Goal: Communication & Community: Answer question/provide support

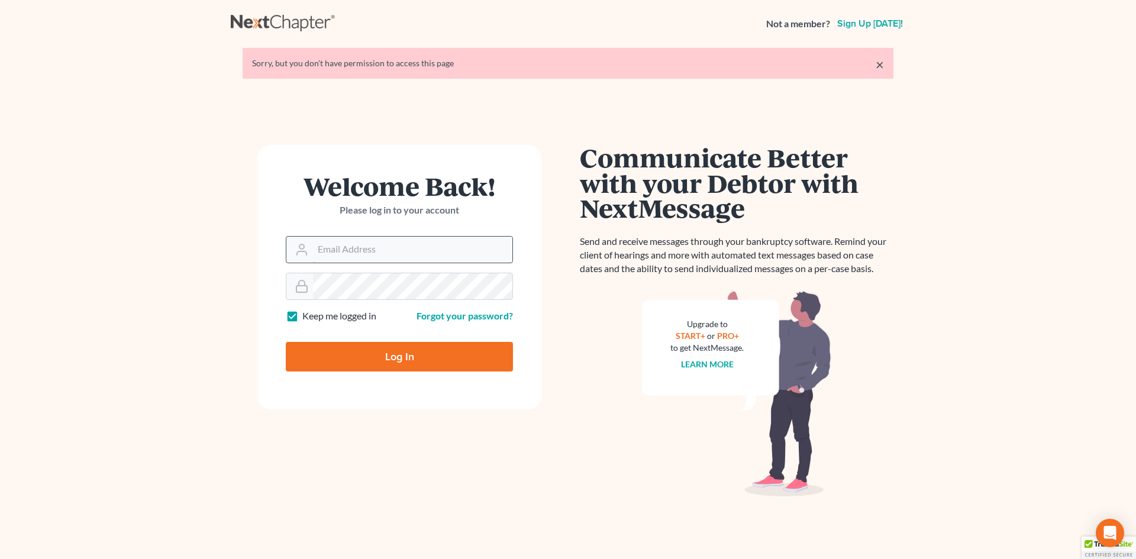
click at [325, 251] on input "Email Address" at bounding box center [412, 250] width 199 height 26
type input "[EMAIL_ADDRESS][DOMAIN_NAME]"
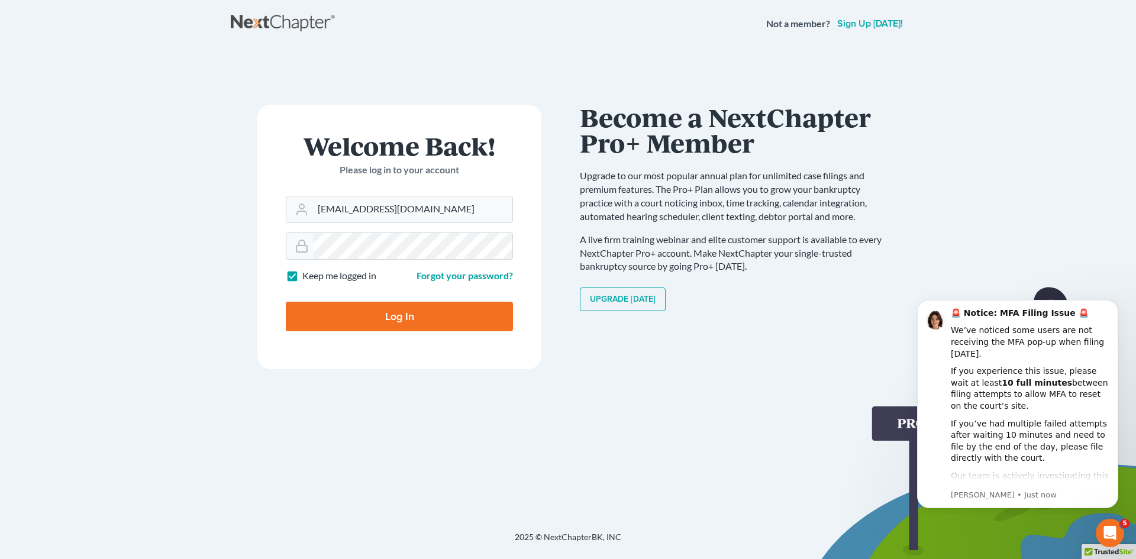
click at [398, 320] on input "Log In" at bounding box center [399, 317] width 227 height 30
type input "Thinking..."
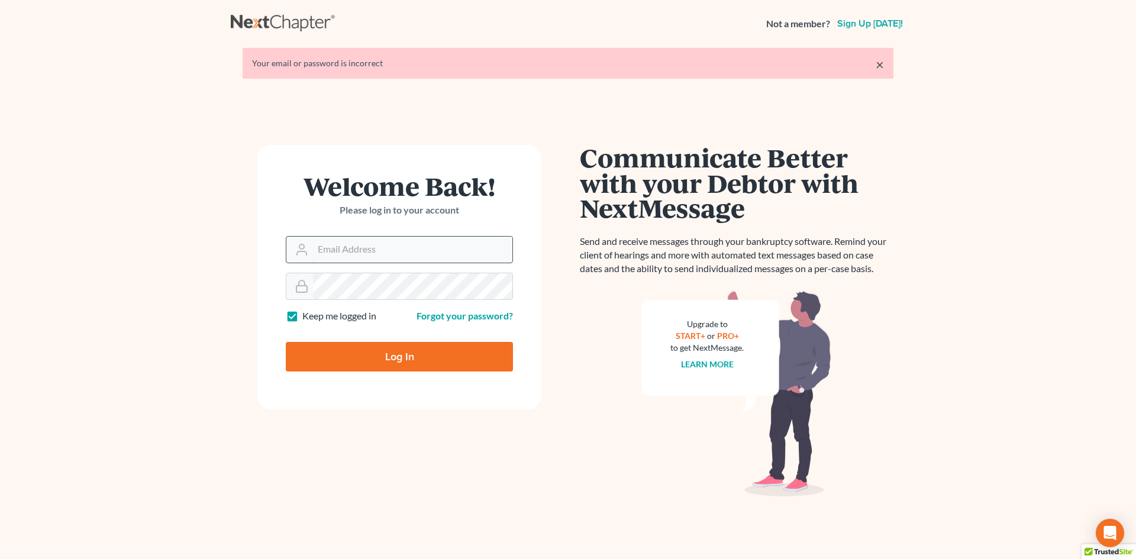
click at [328, 253] on input "Email Address" at bounding box center [412, 250] width 199 height 26
type input "rdanzy@arthurlwalker.com"
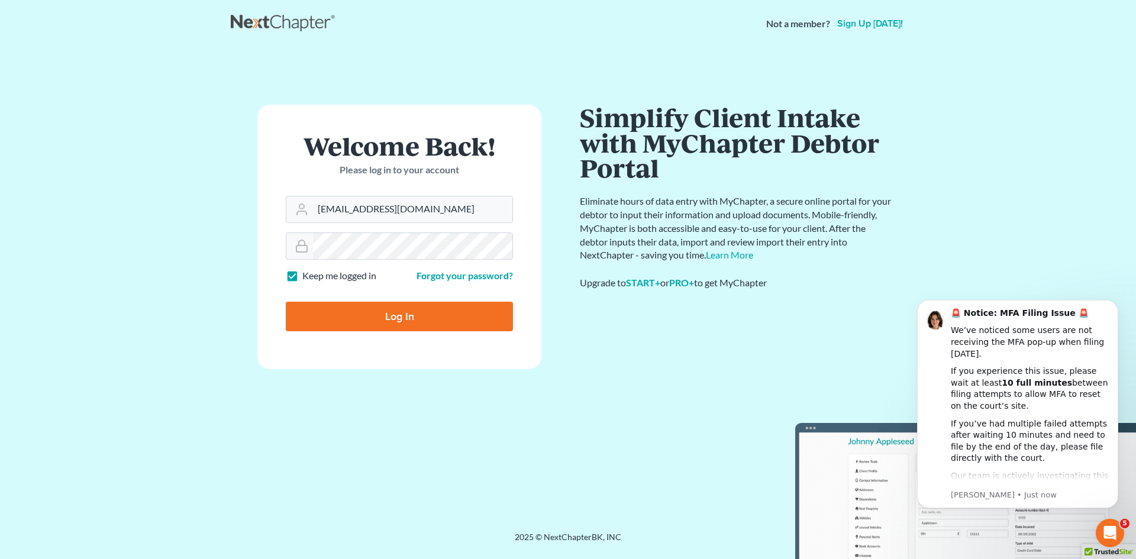
click at [405, 317] on input "Log In" at bounding box center [399, 317] width 227 height 30
type input "Thinking..."
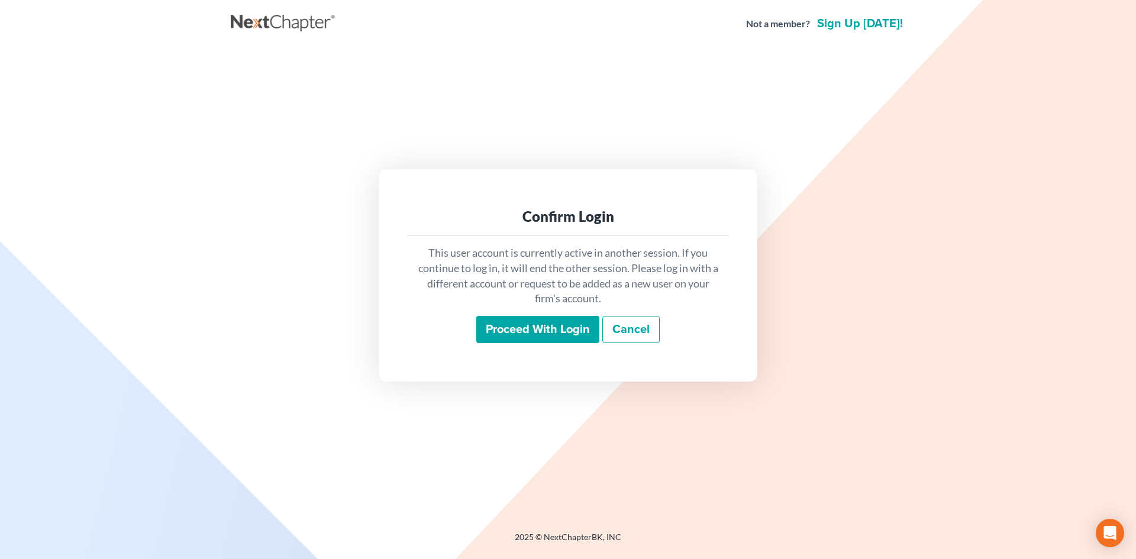
click at [532, 327] on input "Proceed with login" at bounding box center [537, 329] width 123 height 27
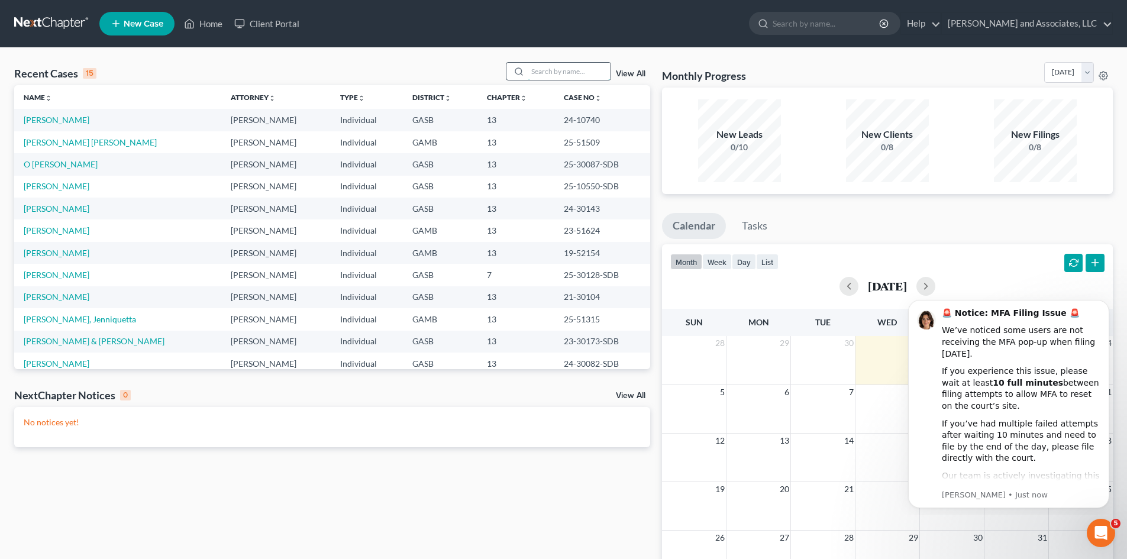
click at [540, 73] on input "search" at bounding box center [569, 71] width 83 height 17
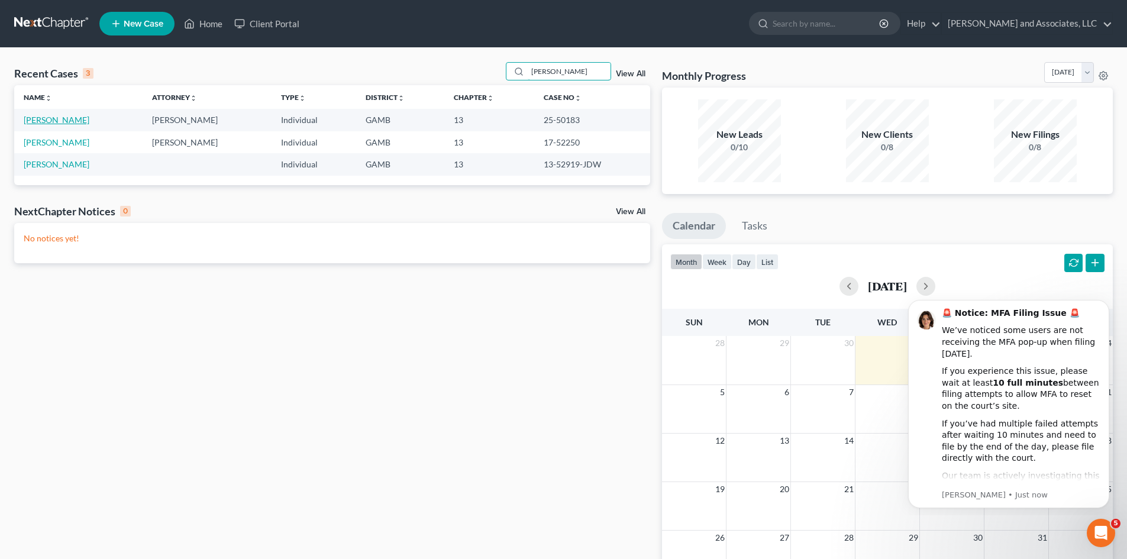
type input "Darrisaw"
click at [60, 119] on link "[PERSON_NAME]" at bounding box center [57, 120] width 66 height 10
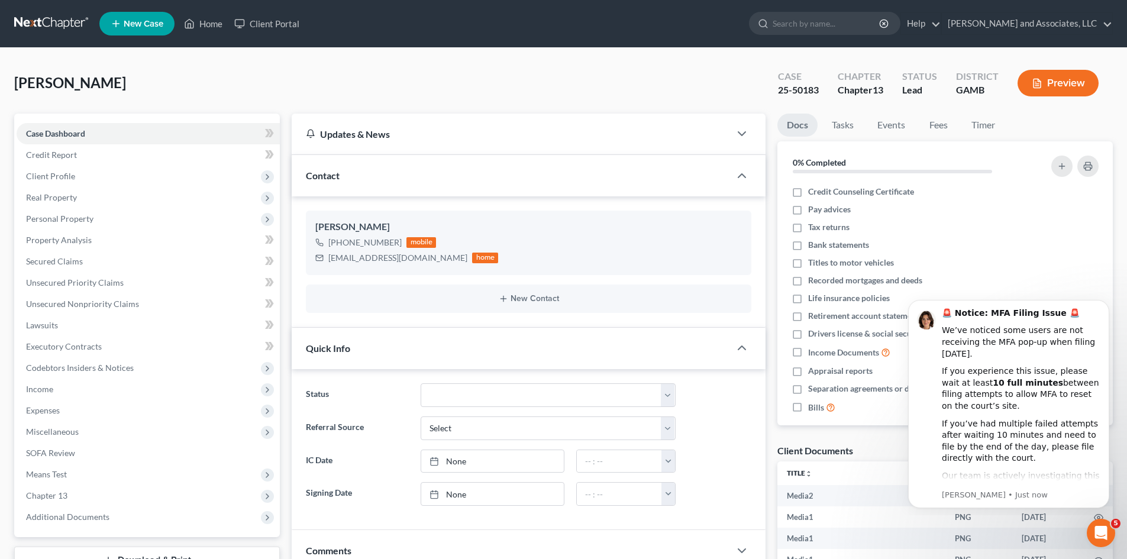
scroll to position [7750, 0]
click at [66, 175] on span "Client Profile" at bounding box center [50, 176] width 49 height 10
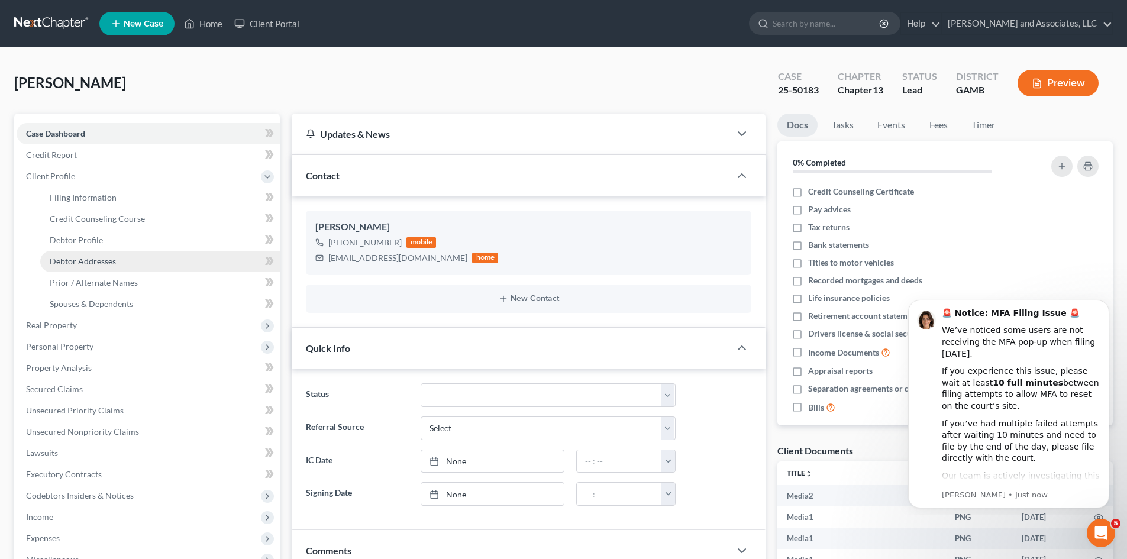
click at [98, 263] on span "Debtor Addresses" at bounding box center [83, 261] width 66 height 10
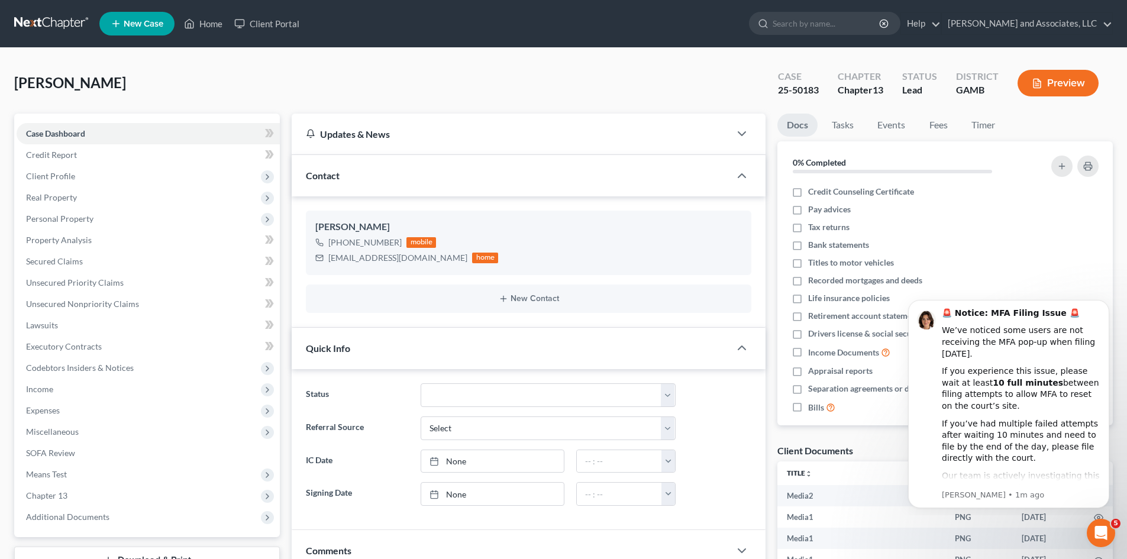
scroll to position [7750, 0]
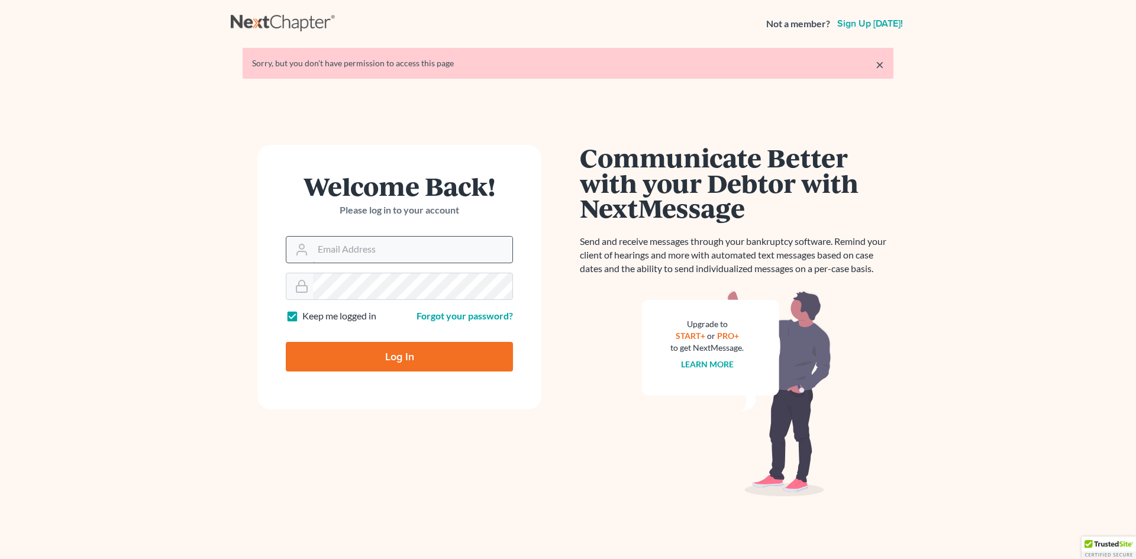
click at [345, 245] on input "Email Address" at bounding box center [412, 250] width 199 height 26
type input "rdanzy@arthurlwalker.com"
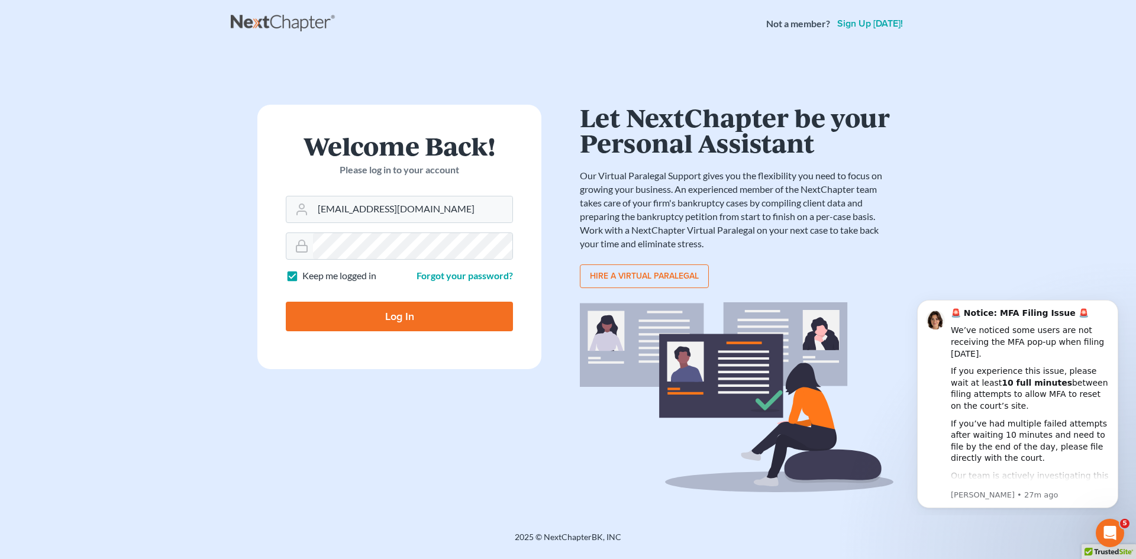
click at [410, 320] on input "Log In" at bounding box center [399, 317] width 227 height 30
type input "Thinking..."
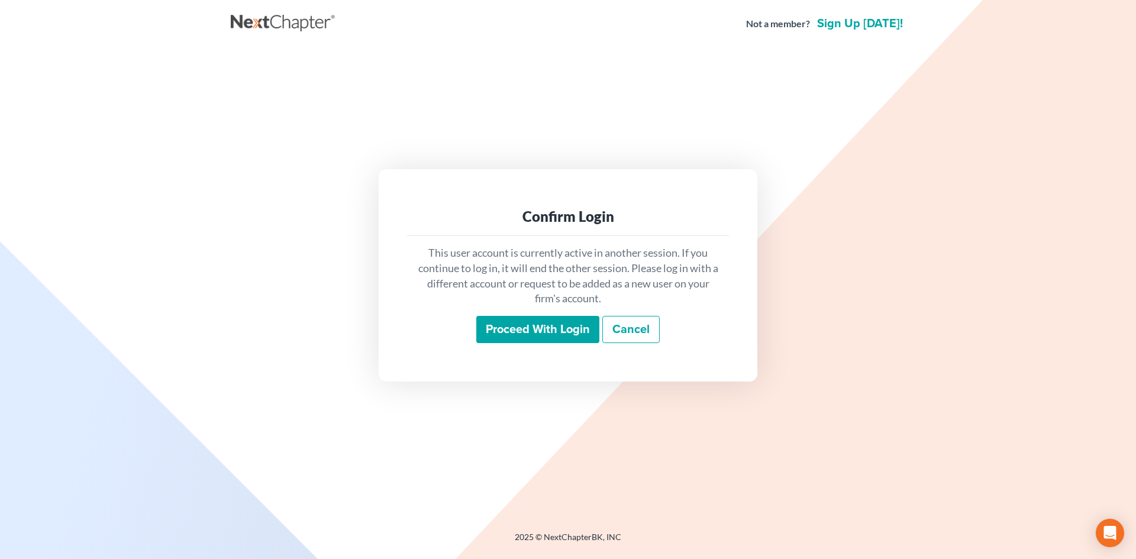
click at [550, 330] on input "Proceed with login" at bounding box center [537, 329] width 123 height 27
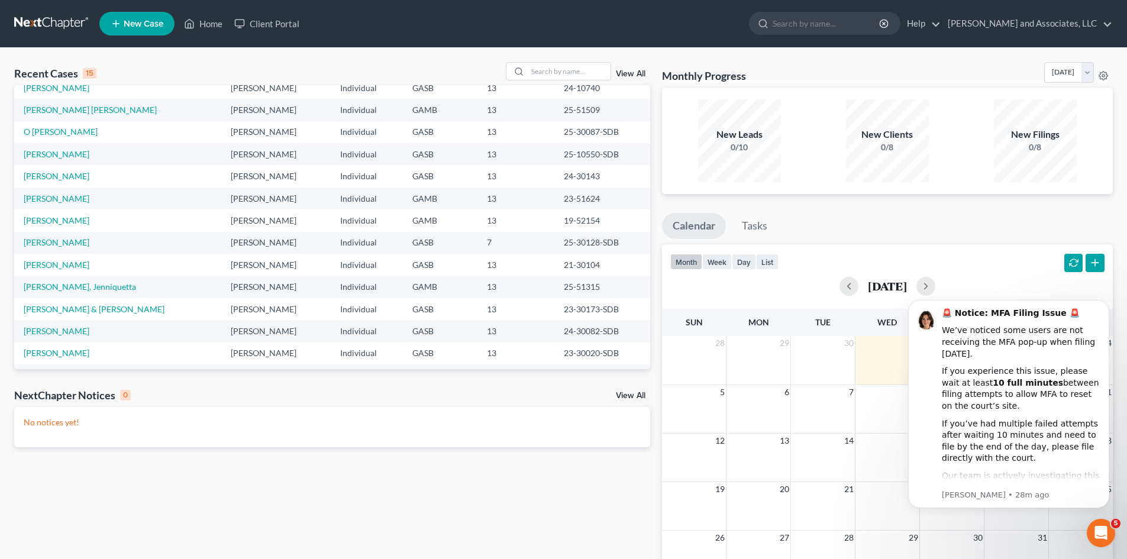
scroll to position [81, 0]
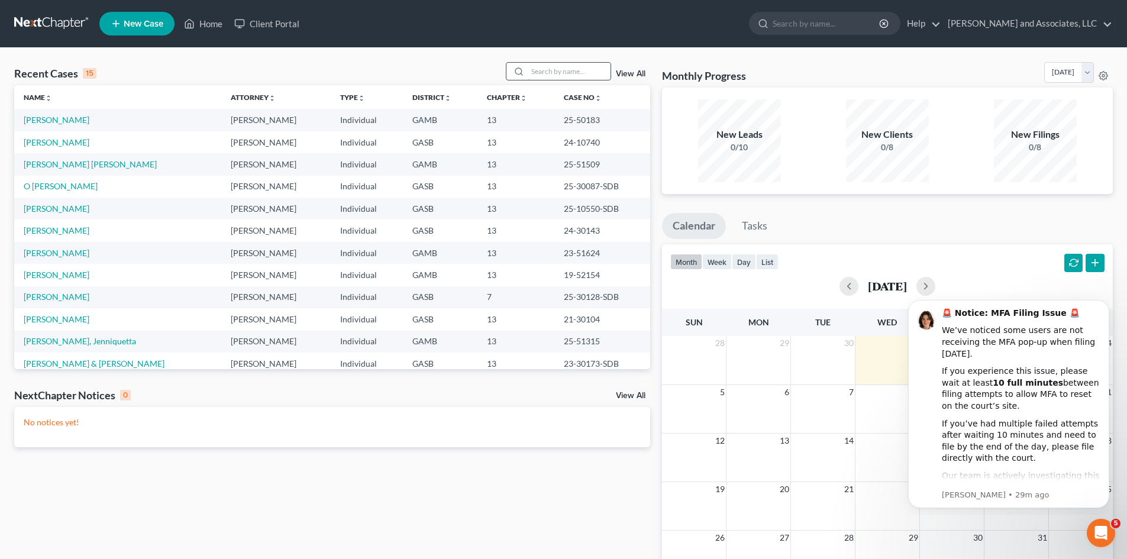
click at [538, 75] on input "search" at bounding box center [569, 71] width 83 height 17
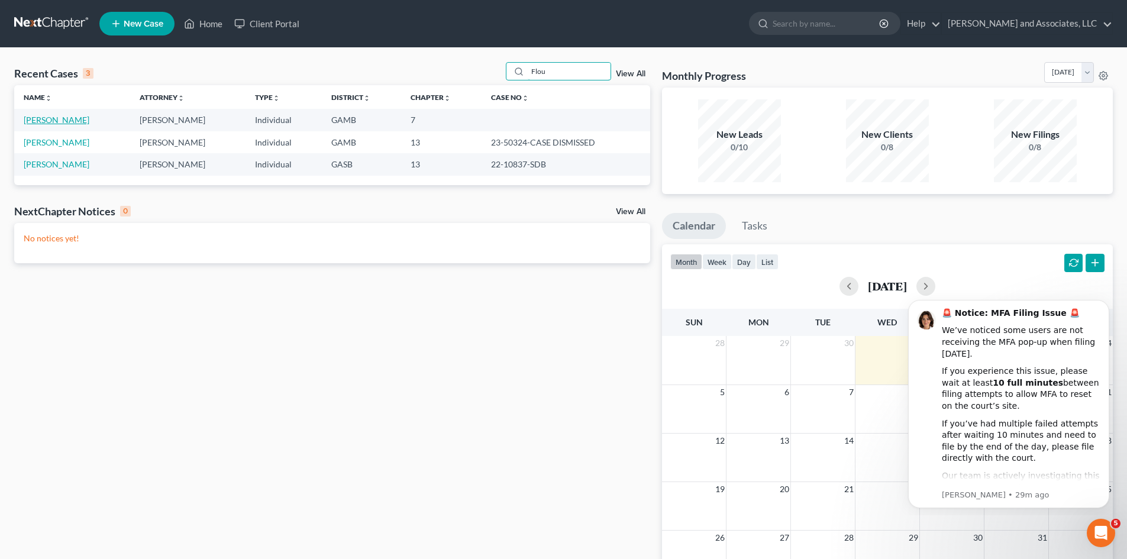
type input "Flou"
click at [88, 122] on link "Flournoy, Nakimia" at bounding box center [57, 120] width 66 height 10
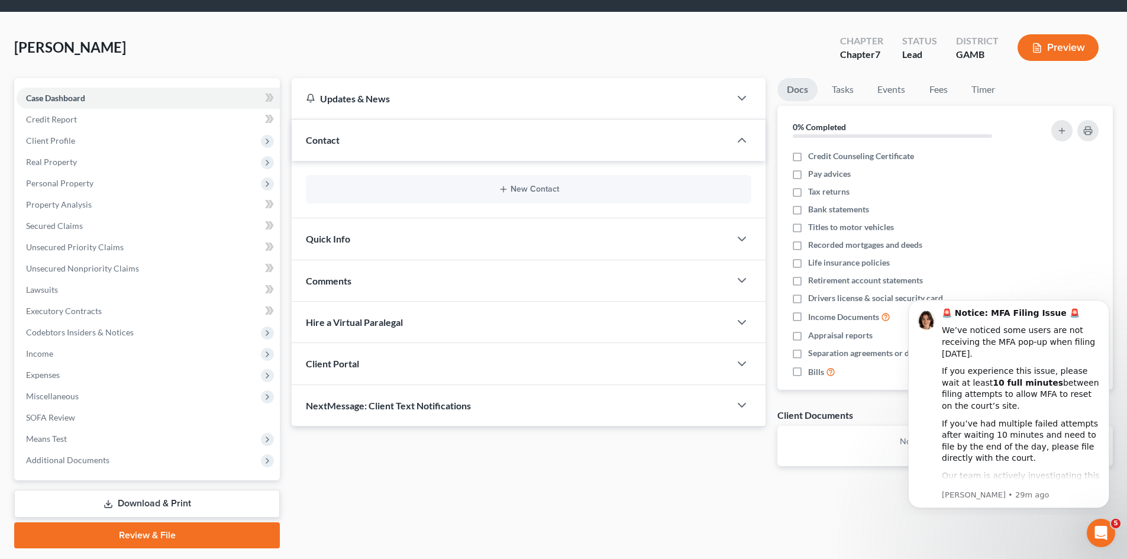
scroll to position [70, 0]
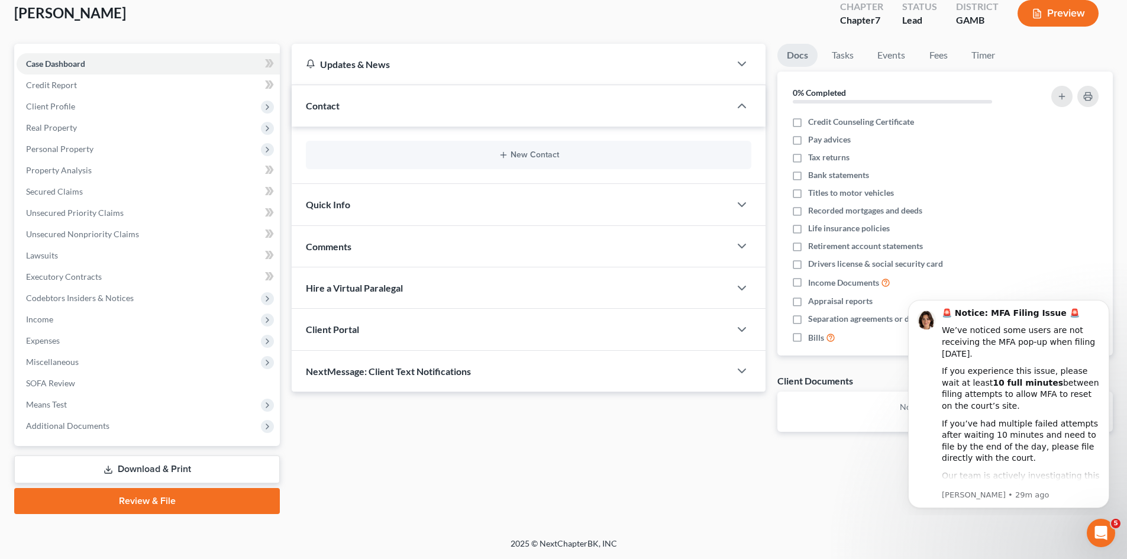
click at [750, 370] on div at bounding box center [748, 371] width 36 height 24
click at [743, 370] on icon "button" at bounding box center [742, 371] width 14 height 14
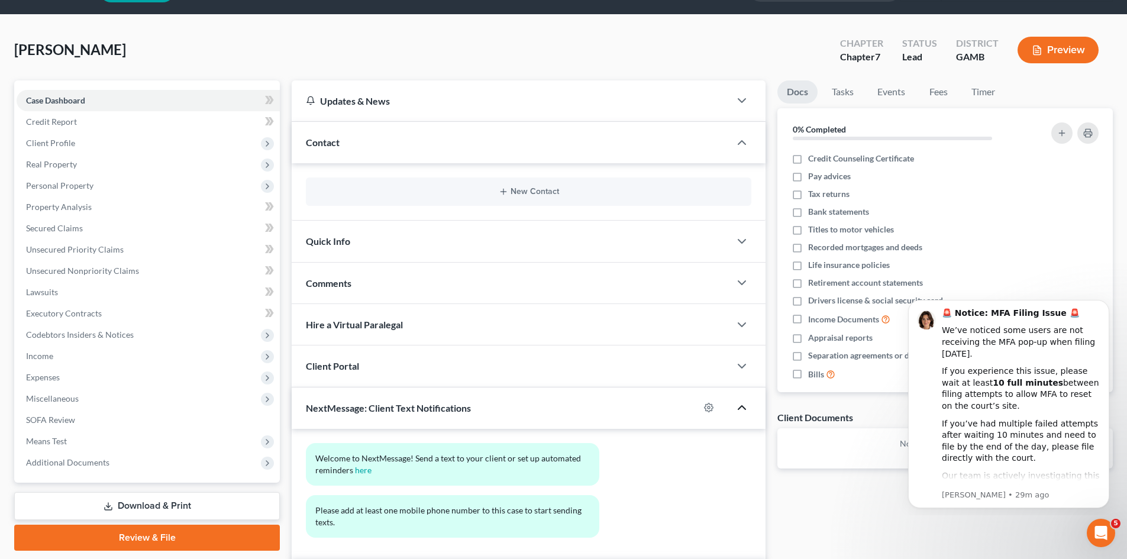
scroll to position [31, 0]
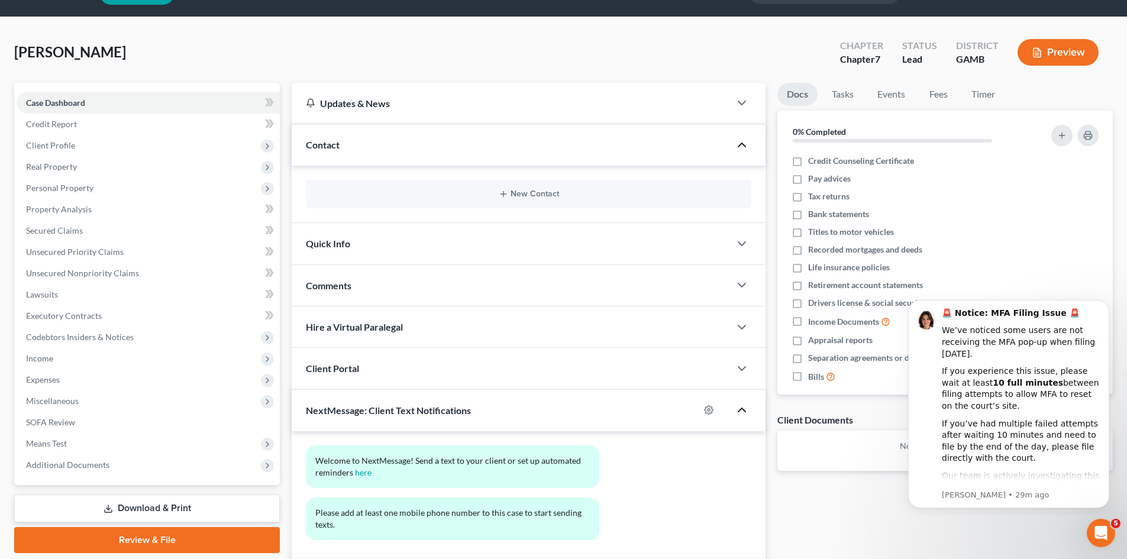
click at [743, 146] on icon "button" at bounding box center [742, 145] width 14 height 14
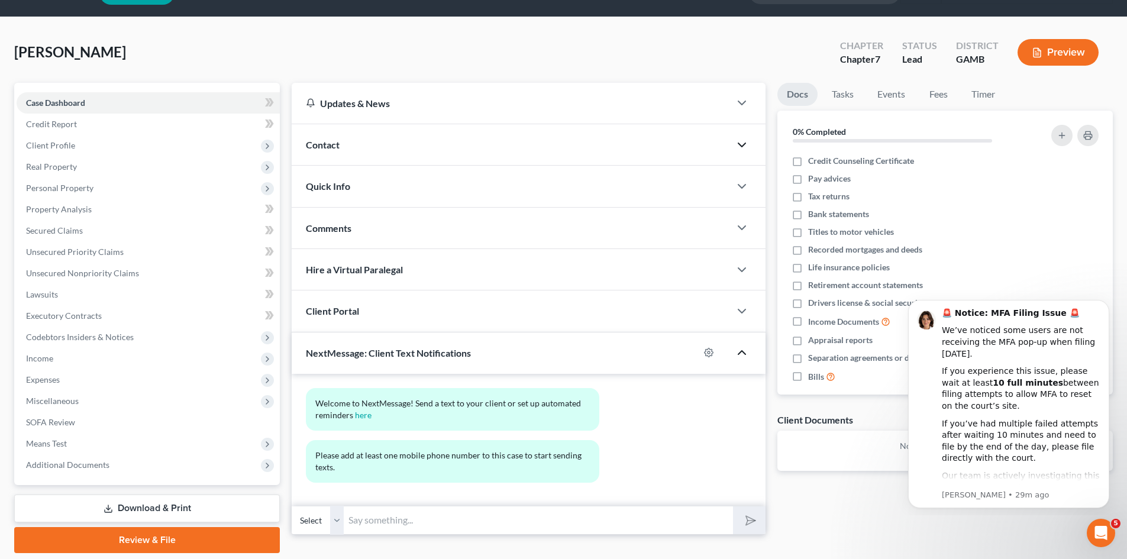
click at [745, 136] on div at bounding box center [748, 145] width 36 height 24
click at [738, 145] on icon "button" at bounding box center [742, 145] width 14 height 14
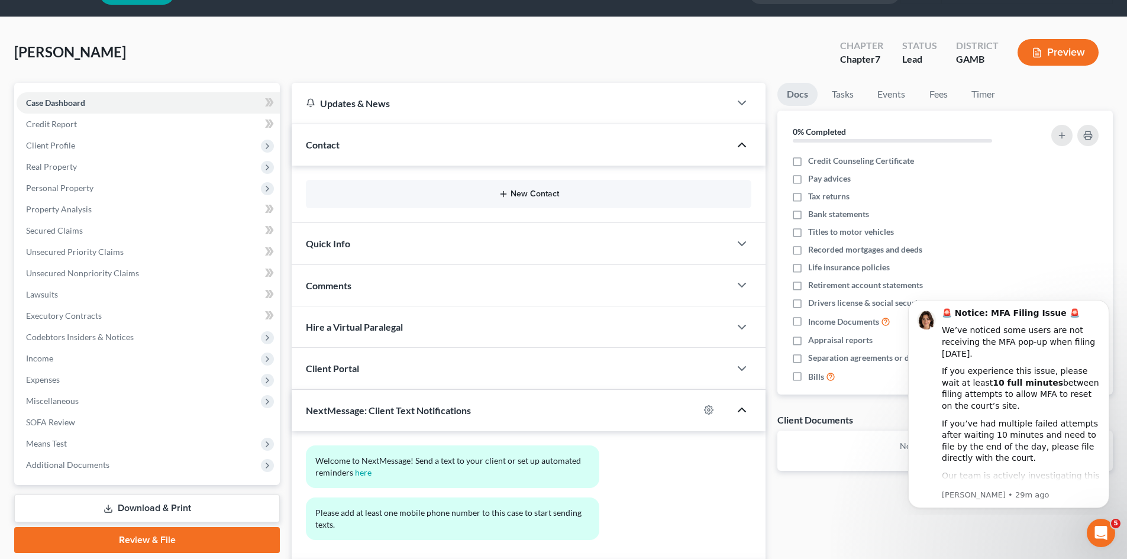
click at [537, 193] on button "New Contact" at bounding box center [528, 193] width 427 height 9
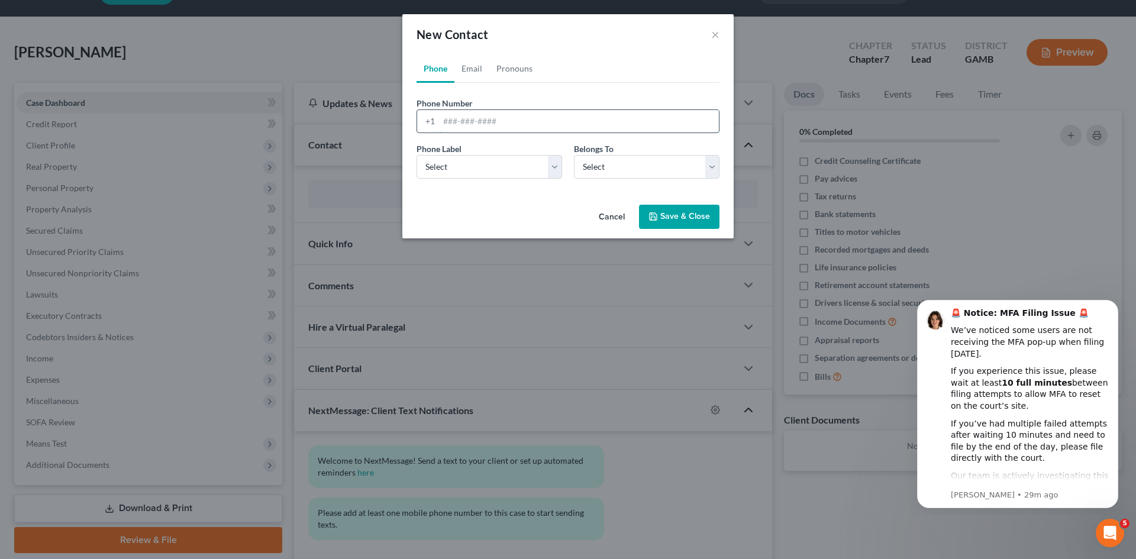
click at [460, 119] on input "tel" at bounding box center [579, 121] width 280 height 22
click at [457, 120] on input "4783571924" at bounding box center [579, 121] width 280 height 22
click at [475, 122] on input "478-3571924" at bounding box center [579, 121] width 280 height 22
type input "478-357-1924"
click at [559, 167] on select "Select Mobile Home Work Other" at bounding box center [490, 167] width 146 height 24
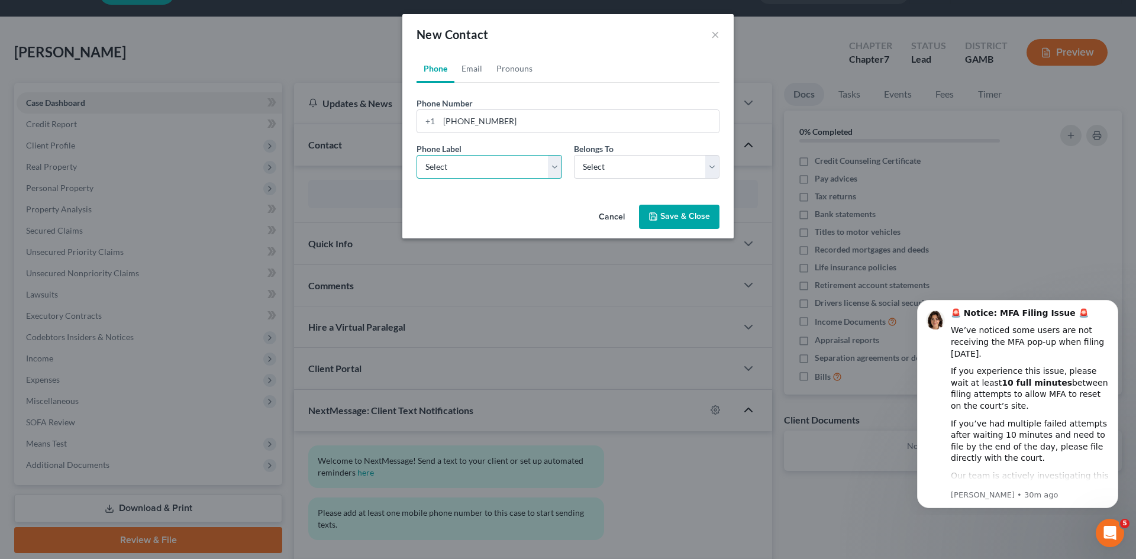
select select "0"
click at [417, 155] on select "Select Mobile Home Work Other" at bounding box center [490, 167] width 146 height 24
click at [709, 170] on select "Select Client Other" at bounding box center [647, 167] width 146 height 24
select select "0"
click at [574, 155] on select "Select Client Other" at bounding box center [647, 167] width 146 height 24
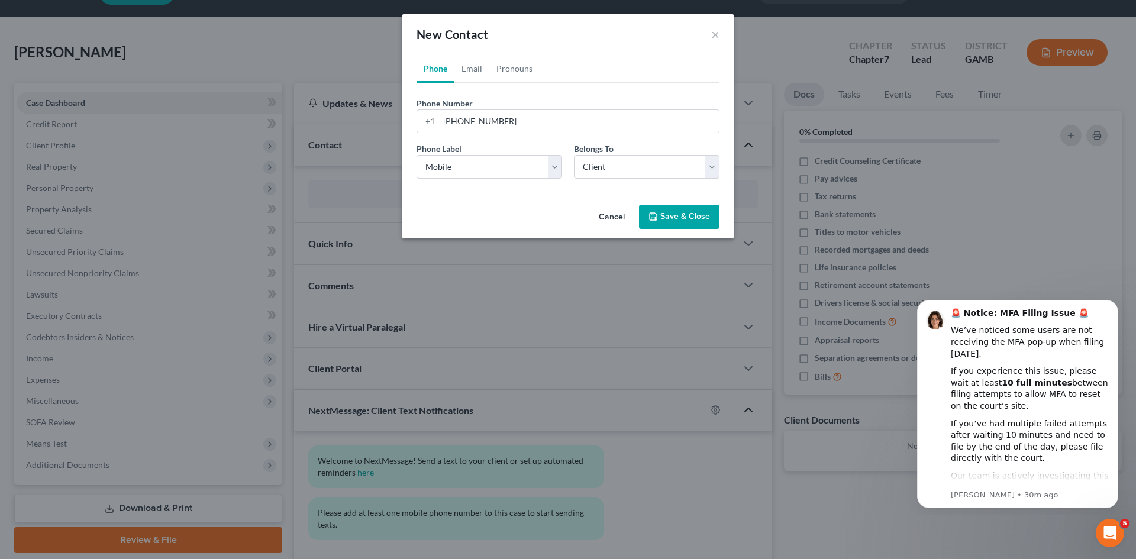
click at [684, 215] on button "Save & Close" at bounding box center [679, 217] width 80 height 25
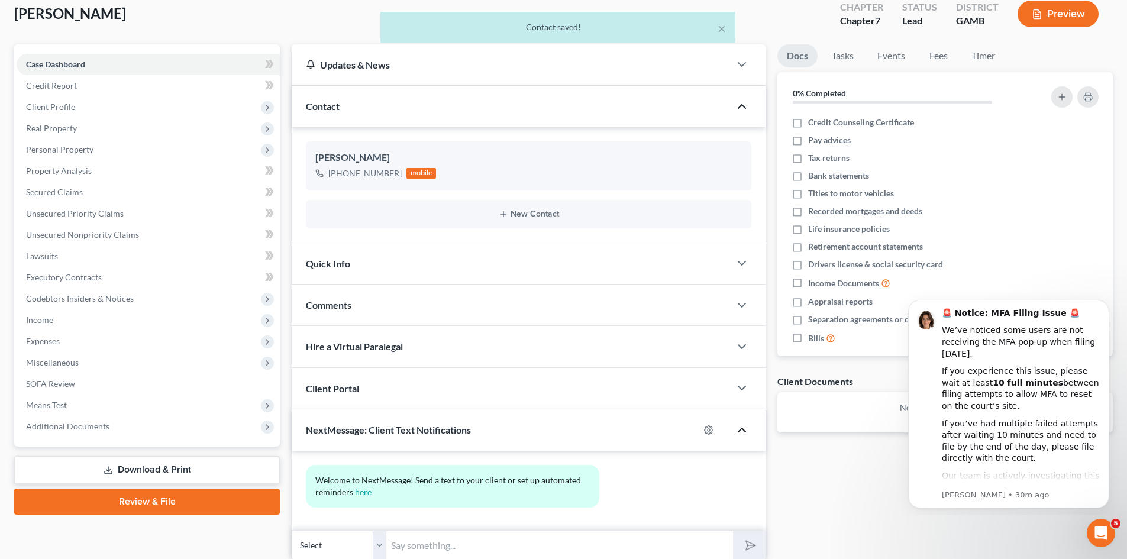
scroll to position [115, 0]
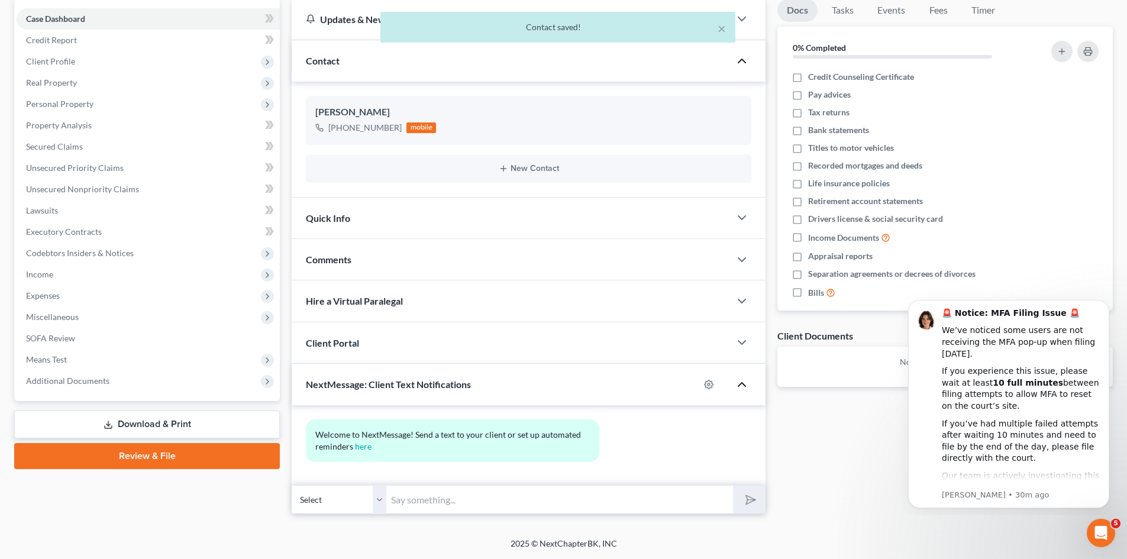
click at [378, 502] on select "Select [PHONE_NUMBER] - [PERSON_NAME]" at bounding box center [339, 499] width 95 height 29
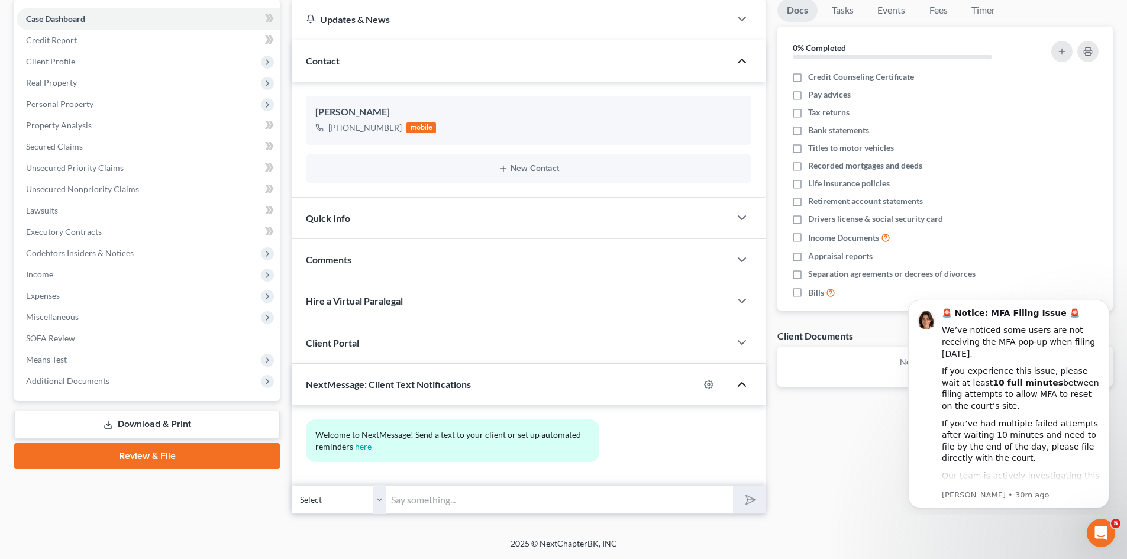
click at [292, 485] on select "Select [PHONE_NUMBER] - [PERSON_NAME]" at bounding box center [339, 499] width 95 height 29
select select "0"
click at [407, 499] on input "text" at bounding box center [559, 499] width 347 height 29
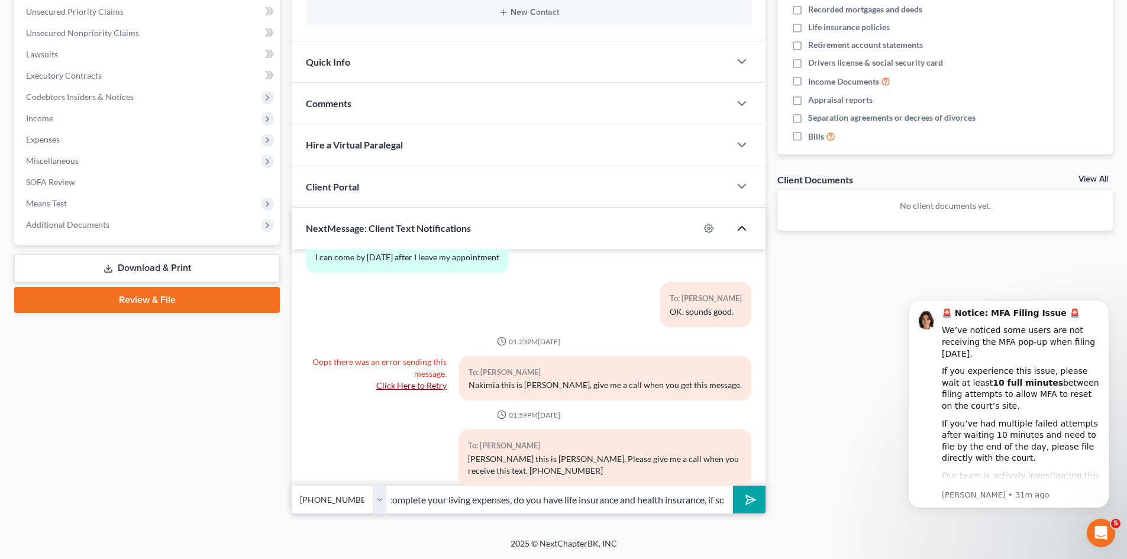
scroll to position [0, 322]
type input "Good Morning Nakimia this is [PERSON_NAME] sorry to bother you. trying to compl…"
click at [733, 486] on button "submit" at bounding box center [749, 500] width 33 height 28
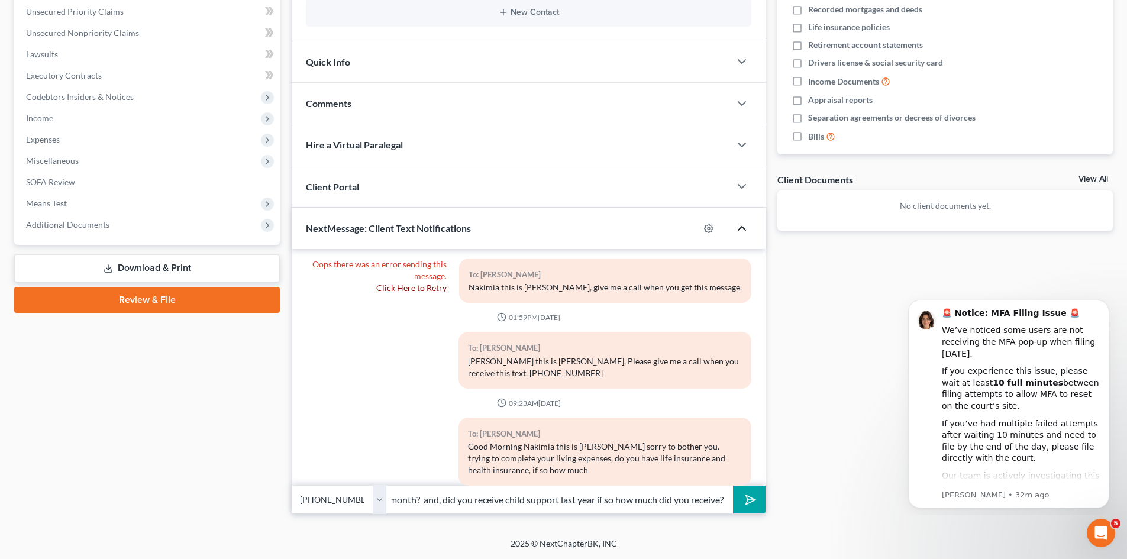
scroll to position [0, 69]
type input "do you pay per month? and, did you receive child support last year if so how mu…"
click at [733, 486] on button "submit" at bounding box center [749, 500] width 33 height 28
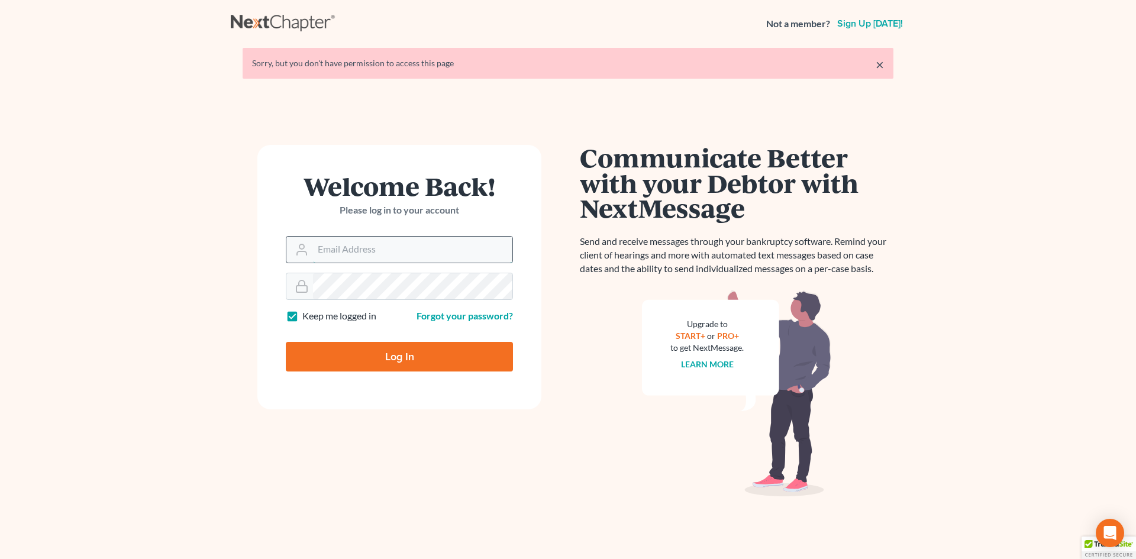
click at [333, 251] on input "Email Address" at bounding box center [412, 250] width 199 height 26
type input "[EMAIL_ADDRESS][DOMAIN_NAME]"
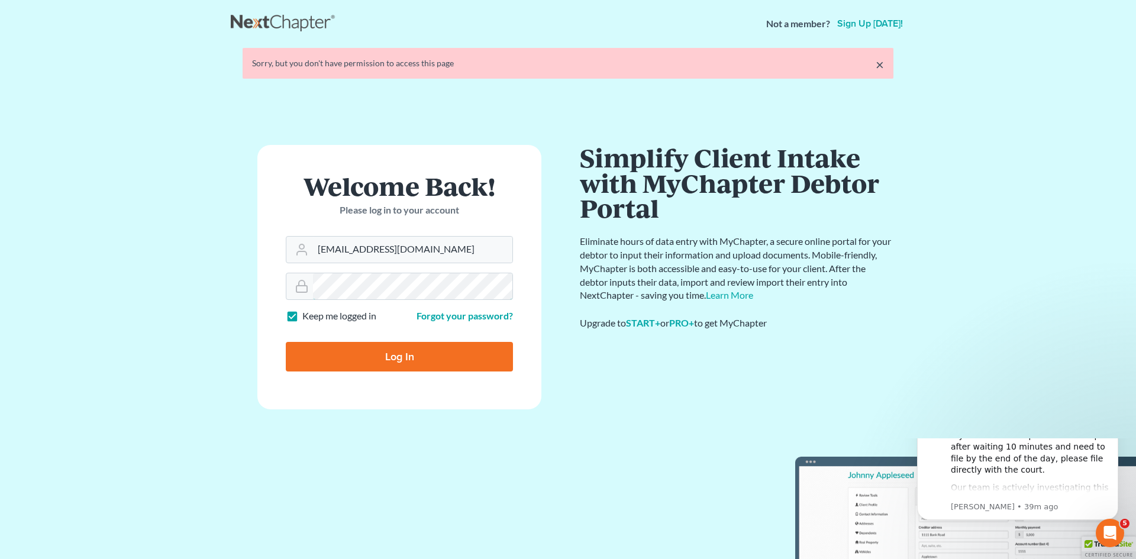
click at [338, 292] on form "Welcome Back! Please log in to your account Email Address [EMAIL_ADDRESS][DOMAI…" at bounding box center [399, 277] width 284 height 265
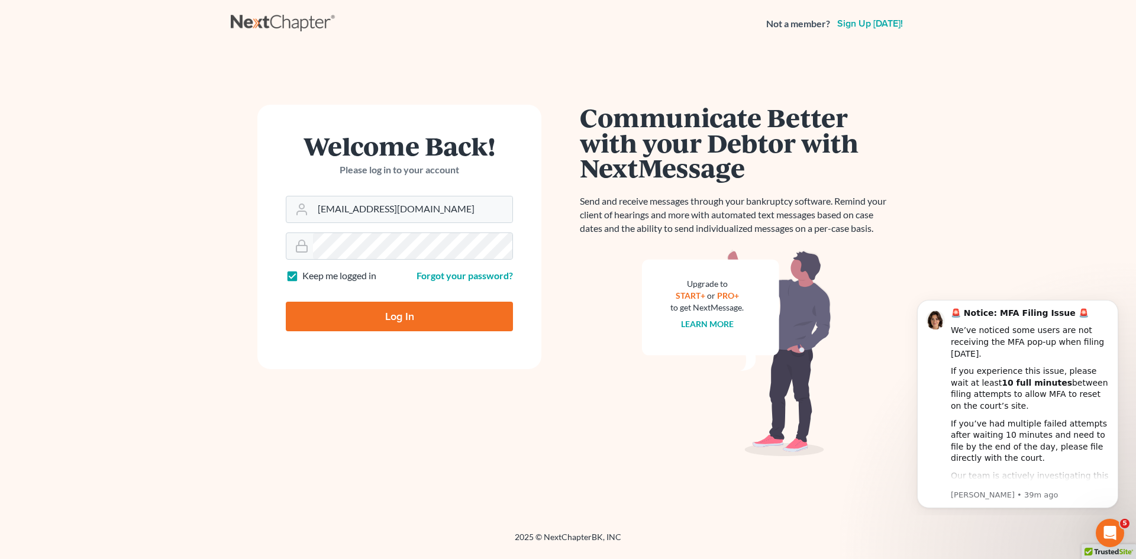
click at [405, 317] on input "Log In" at bounding box center [399, 317] width 227 height 30
type input "Thinking..."
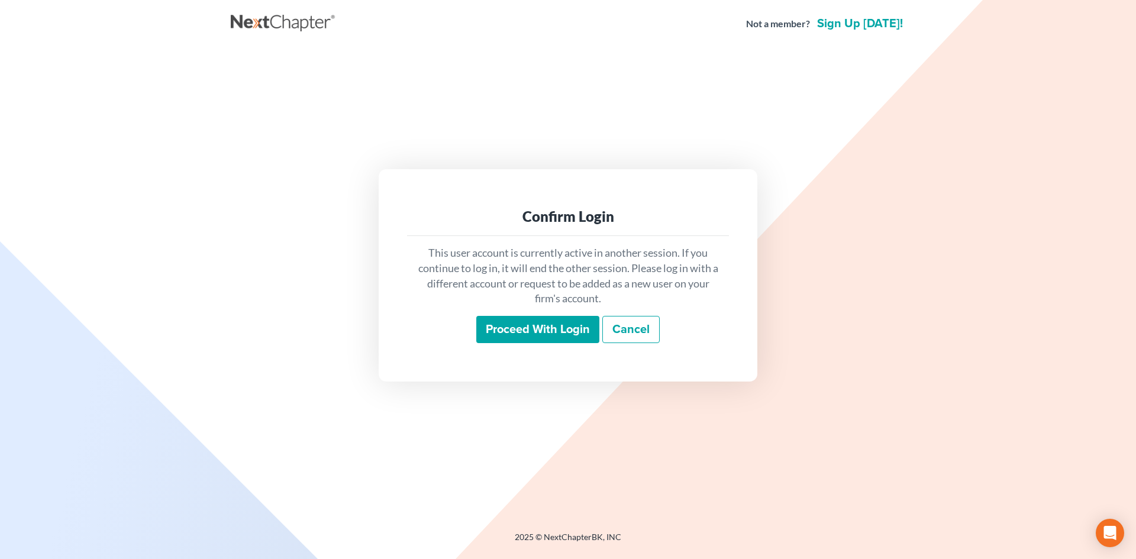
click at [553, 330] on input "Proceed with login" at bounding box center [537, 329] width 123 height 27
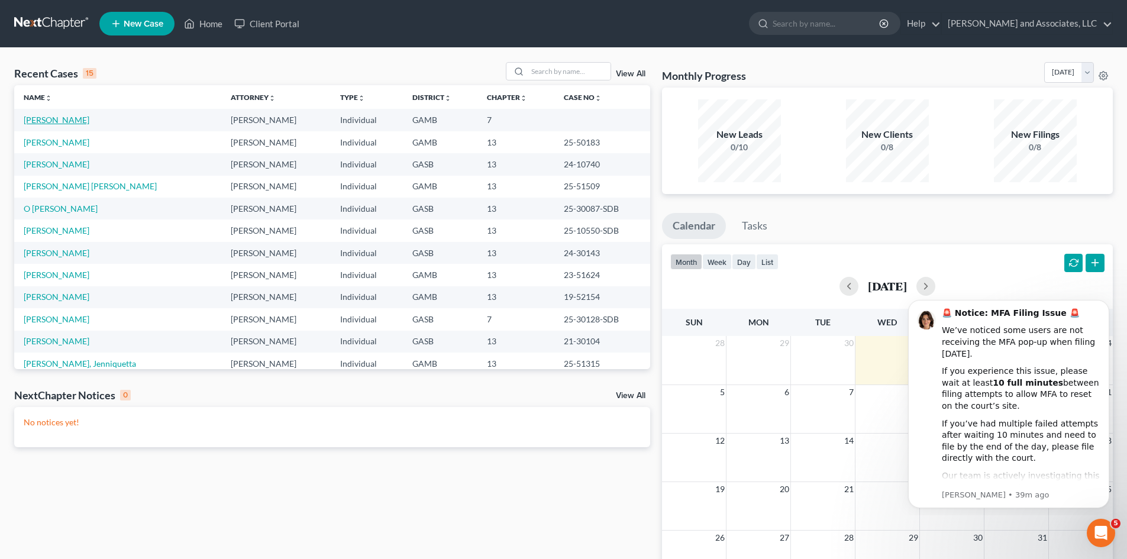
click at [85, 121] on link "[PERSON_NAME]" at bounding box center [57, 120] width 66 height 10
click at [84, 121] on link "[PERSON_NAME]" at bounding box center [57, 120] width 66 height 10
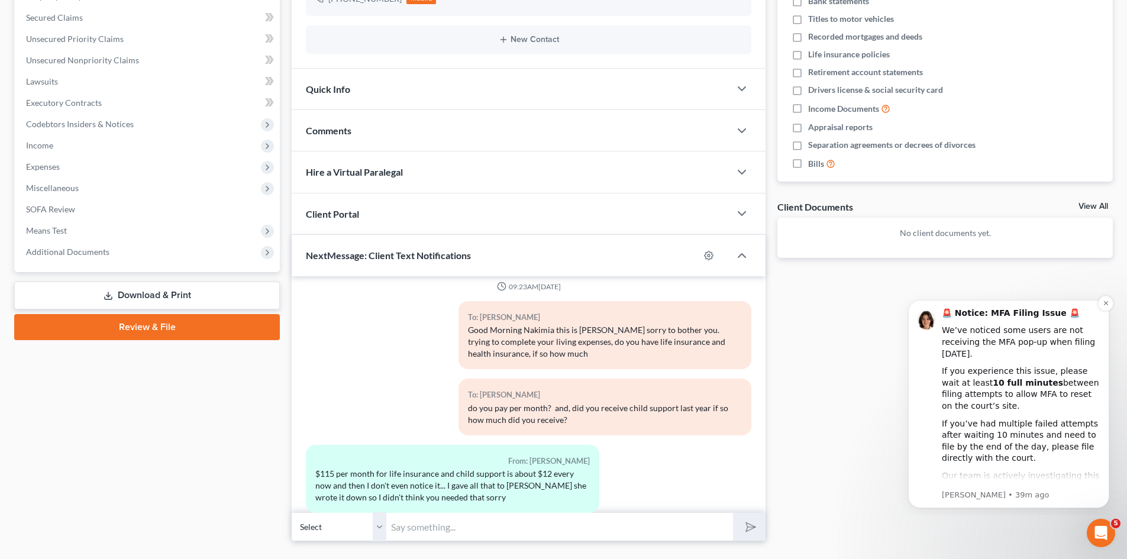
scroll to position [244, 0]
click at [379, 528] on select "Select [PHONE_NUMBER] - [PERSON_NAME]" at bounding box center [339, 526] width 95 height 29
click at [292, 512] on select "Select [PHONE_NUMBER] - [PERSON_NAME]" at bounding box center [339, 526] width 95 height 29
click at [411, 532] on input "text" at bounding box center [559, 526] width 347 height 29
click at [614, 456] on div "From: [PERSON_NAME] $115 per month for life insurance and child support is abou…" at bounding box center [528, 483] width 457 height 78
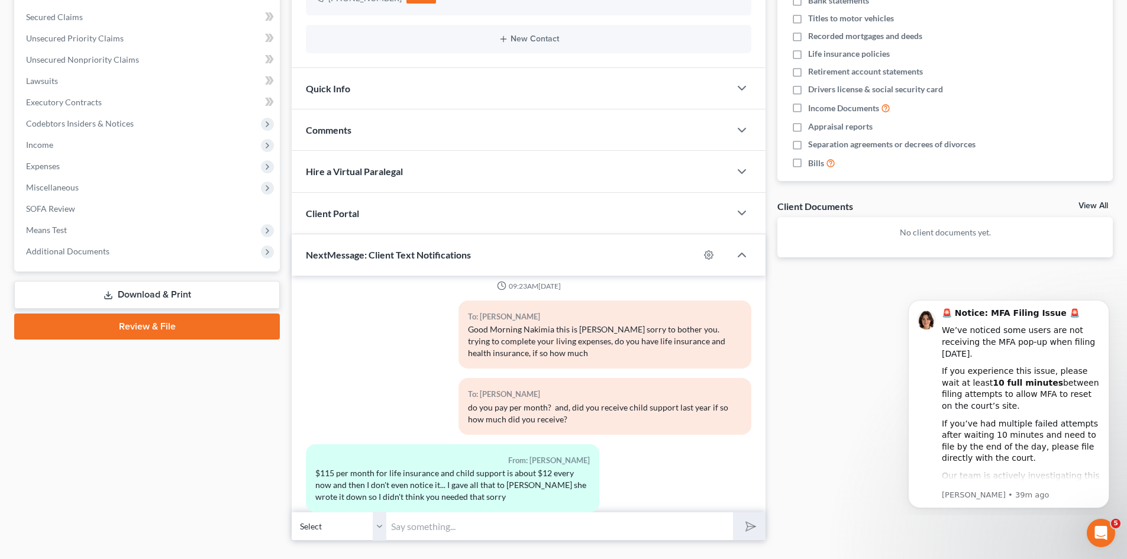
click at [398, 527] on input "text" at bounding box center [559, 526] width 347 height 29
type input "S"
type input "OK Thanks for that information, but [PERSON_NAME] only wrote down the 2023 chil…"
click at [733, 512] on button "submit" at bounding box center [749, 526] width 33 height 28
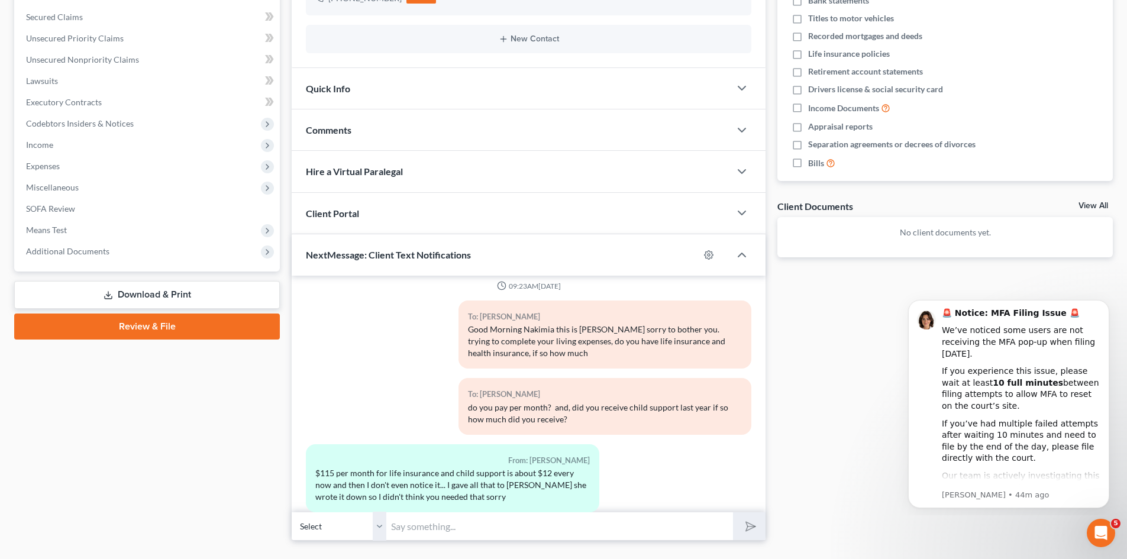
scroll to position [1912, 0]
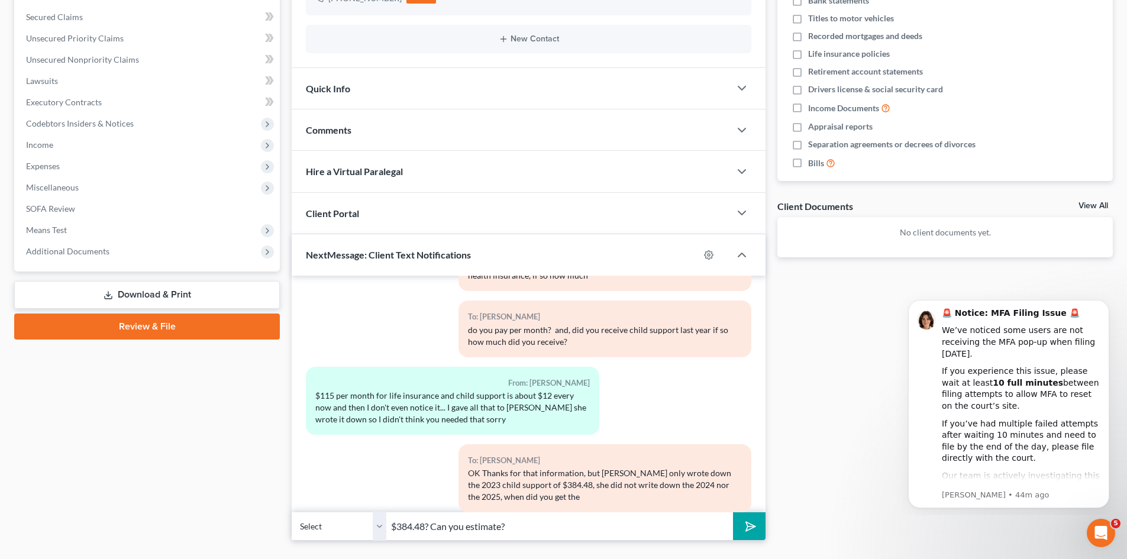
type input "$384.48? Can you estimate?"
click at [733, 512] on button "submit" at bounding box center [749, 526] width 33 height 28
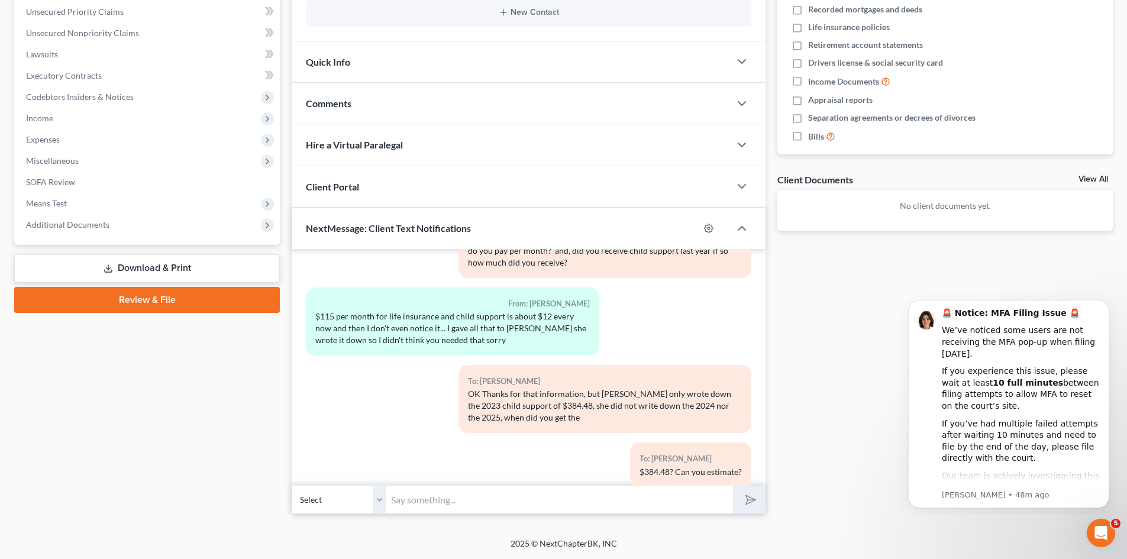
scroll to position [1946, 0]
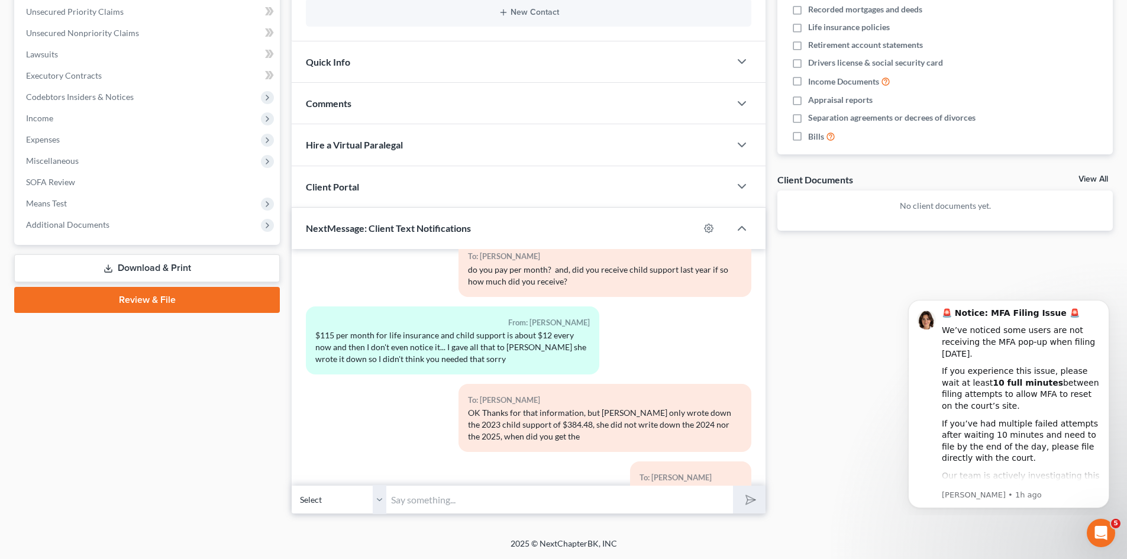
drag, startPoint x: 757, startPoint y: 567, endPoint x: 1136, endPoint y: 587, distance: 378.6
click at [1127, 559] on html "Home New Case Client Portal [PERSON_NAME] and Associates, LLC [EMAIL_ADDRESS][D…" at bounding box center [563, 144] width 1127 height 830
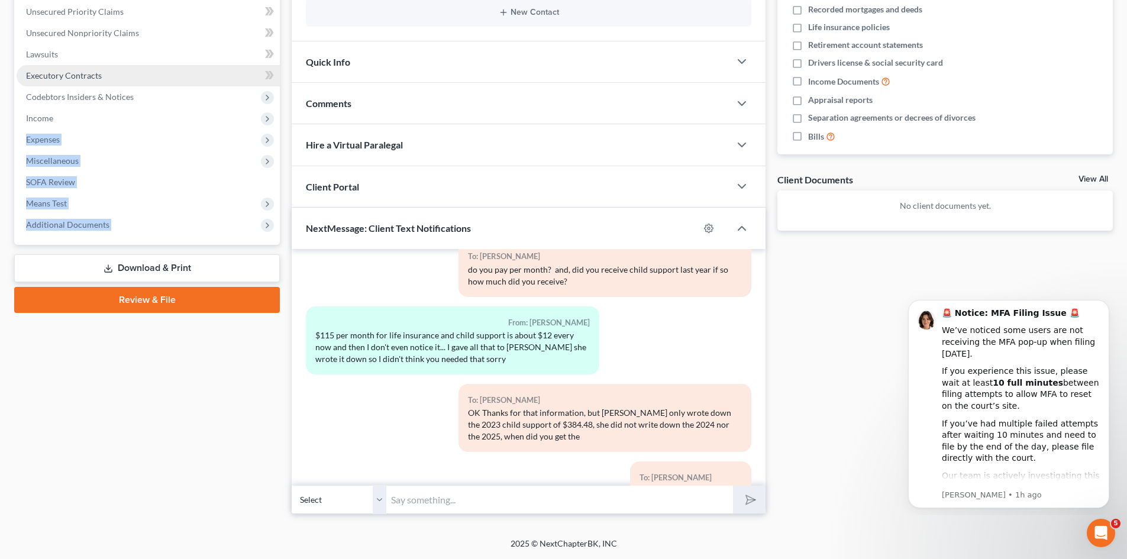
drag, startPoint x: 111, startPoint y: 283, endPoint x: 110, endPoint y: 67, distance: 215.4
click at [57, 131] on div "Case Dashboard Payments Invoices Payments Payments Credit Report Client Profile" at bounding box center [147, 179] width 278 height 672
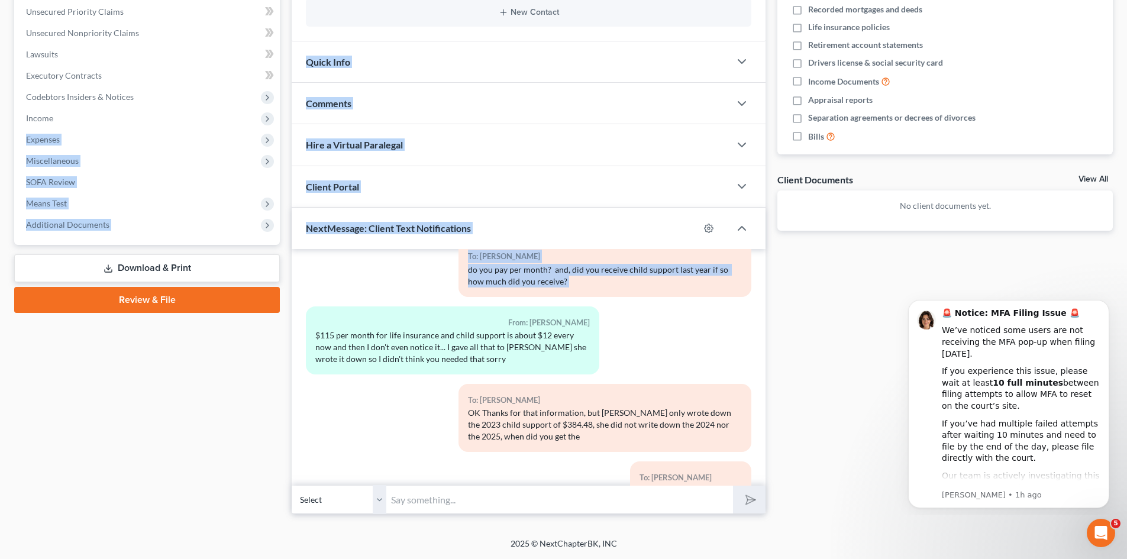
drag, startPoint x: 0, startPoint y: 112, endPoint x: 1136, endPoint y: 483, distance: 1194.4
click at [1127, 482] on html "Home New Case Client Portal [PERSON_NAME] and Associates, LLC [EMAIL_ADDRESS][D…" at bounding box center [563, 144] width 1127 height 830
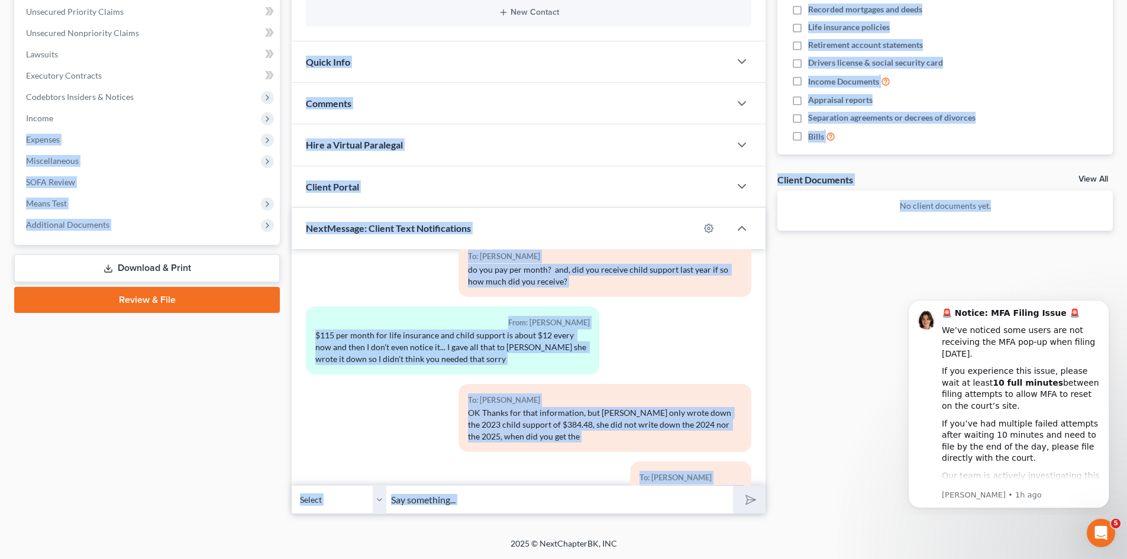
click at [870, 403] on div "Docs Tasks Events Fees Timer 0% Completed Nothing here yet! Credit Counseling C…" at bounding box center [945, 179] width 347 height 672
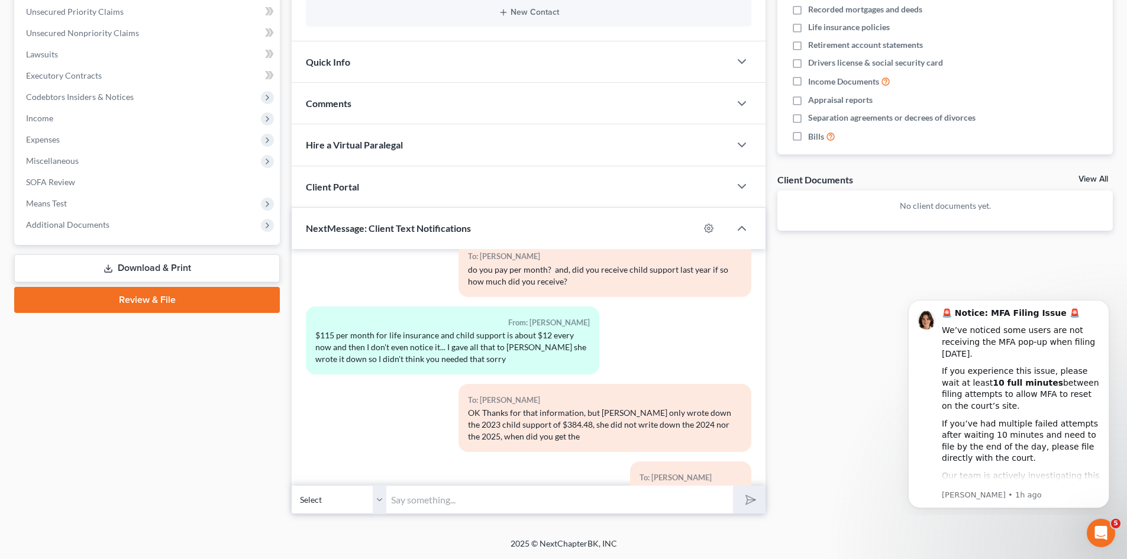
scroll to position [2086, 0]
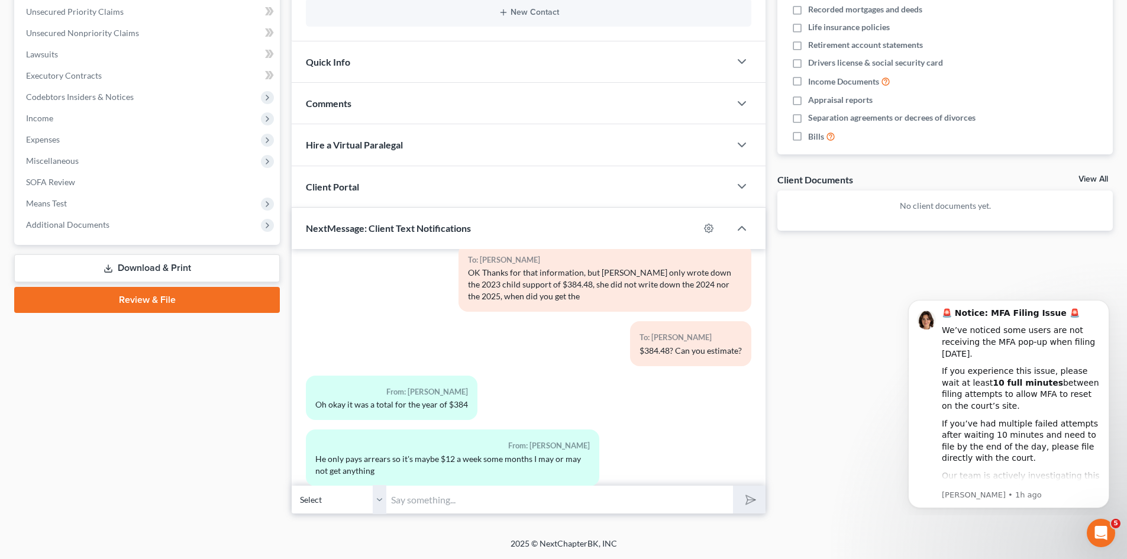
click at [412, 507] on input "text" at bounding box center [559, 499] width 347 height 29
type input "Great Thanks!"
click at [752, 500] on line "submit" at bounding box center [752, 500] width 8 height 8
